Goal: Obtain resource: Obtain resource

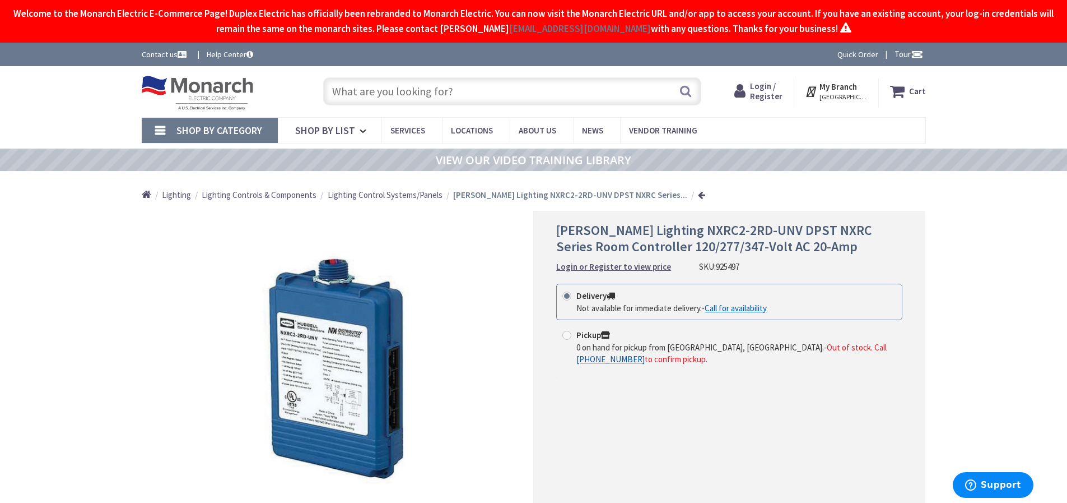
click at [765, 309] on link "Call for availability" at bounding box center [736, 308] width 62 height 12
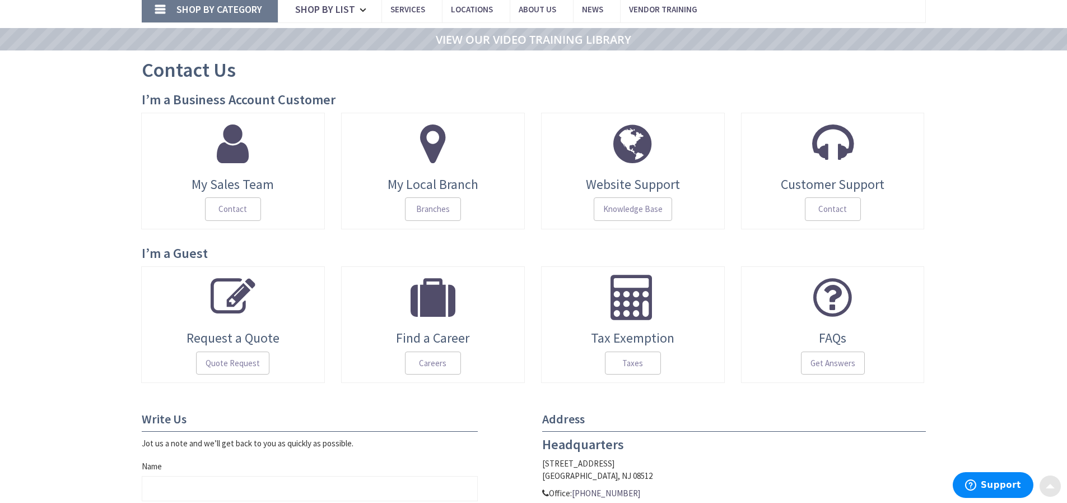
scroll to position [168, 0]
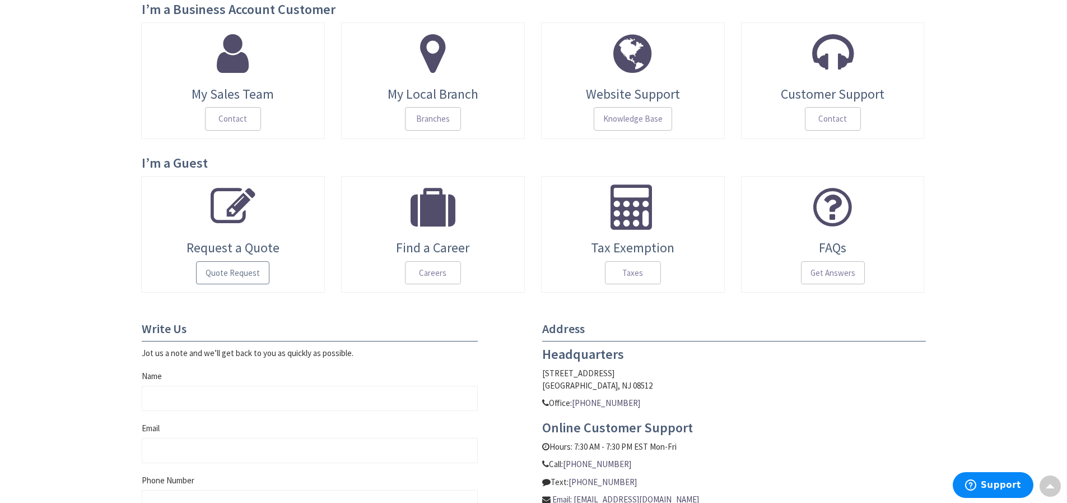
click at [229, 271] on span "Quote Request" at bounding box center [232, 273] width 73 height 24
